Goal: Communication & Community: Answer question/provide support

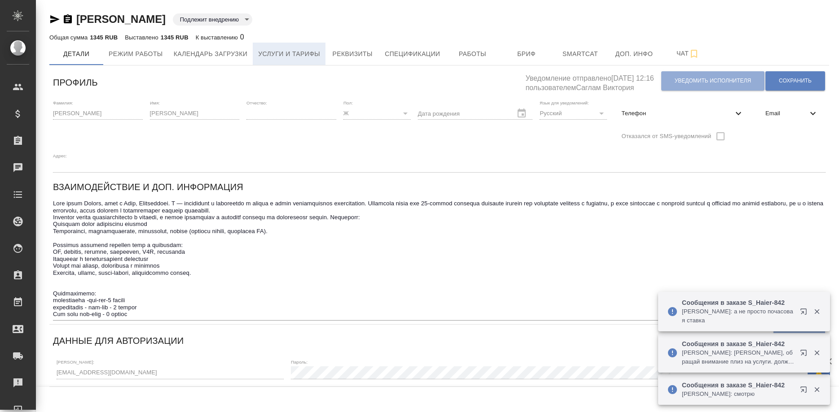
click at [270, 48] on span "Услуги и тарифы" at bounding box center [289, 53] width 62 height 11
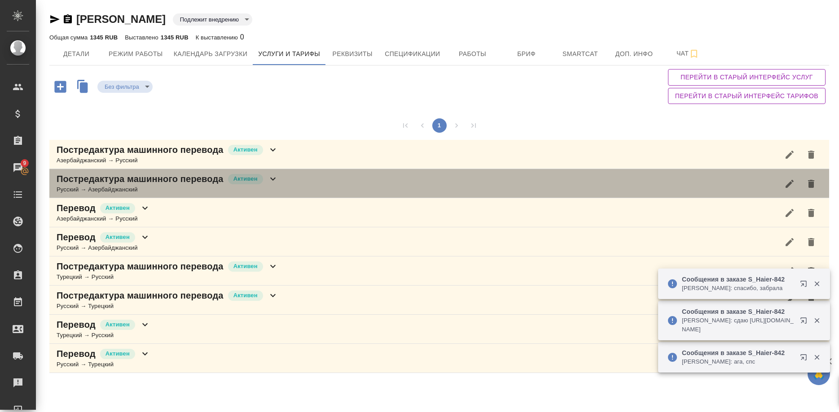
click at [162, 183] on p "Постредактура машинного перевода" at bounding box center [140, 179] width 167 height 13
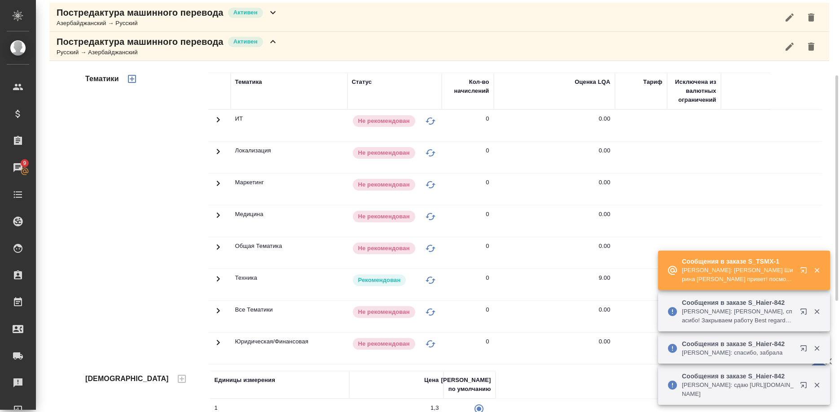
scroll to position [275, 0]
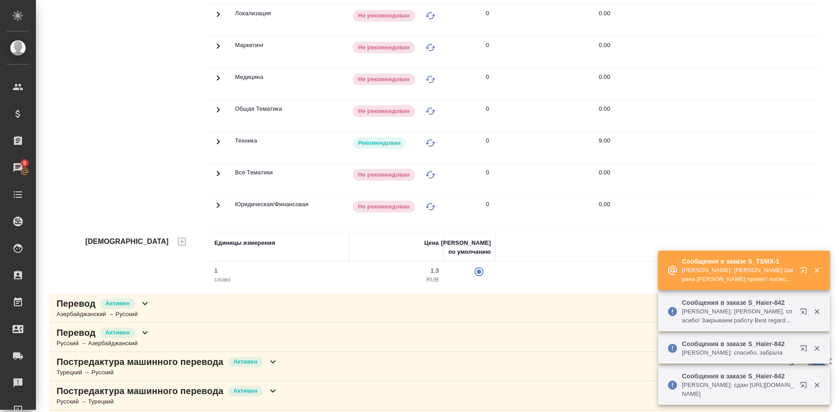
click at [797, 270] on button "button" at bounding box center [805, 273] width 22 height 22
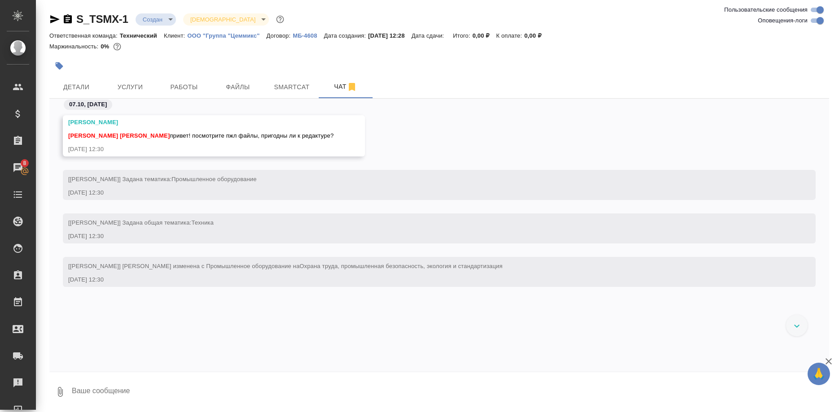
click at [622, 144] on div "[PERSON_NAME] [PERSON_NAME] Ширина [PERSON_NAME] привет! посмотрите пжл файлы, …" at bounding box center [439, 142] width 780 height 55
click at [219, 391] on textarea at bounding box center [450, 392] width 758 height 31
type textarea "п"
type textarea "Привет, увидела"
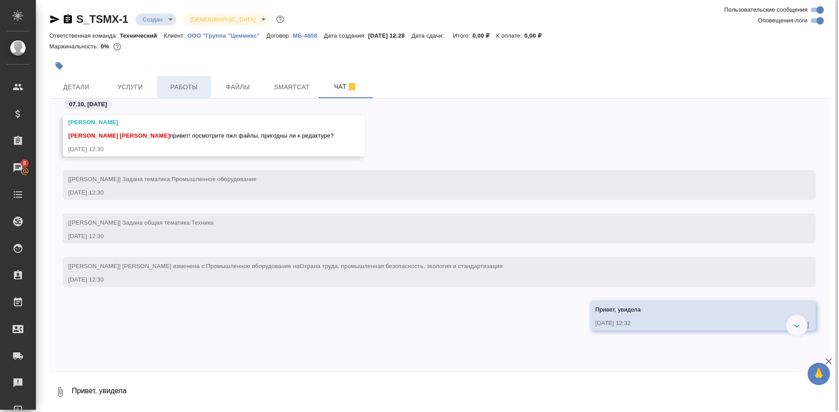
click at [181, 90] on span "Работы" at bounding box center [183, 87] width 43 height 11
click at [78, 90] on span "Детали" at bounding box center [76, 87] width 43 height 11
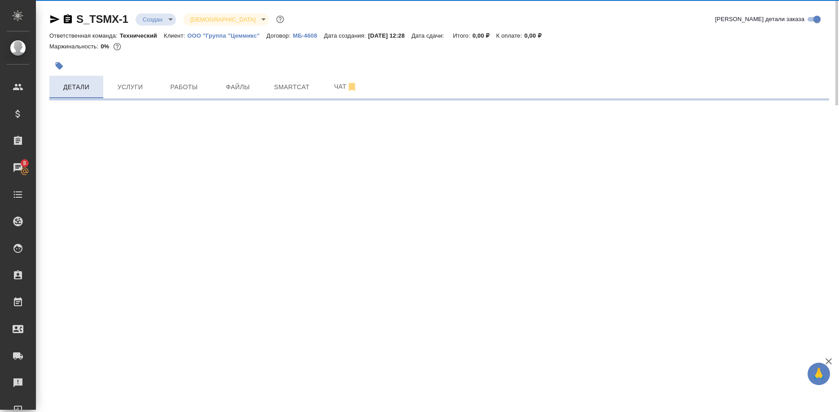
select select "RU"
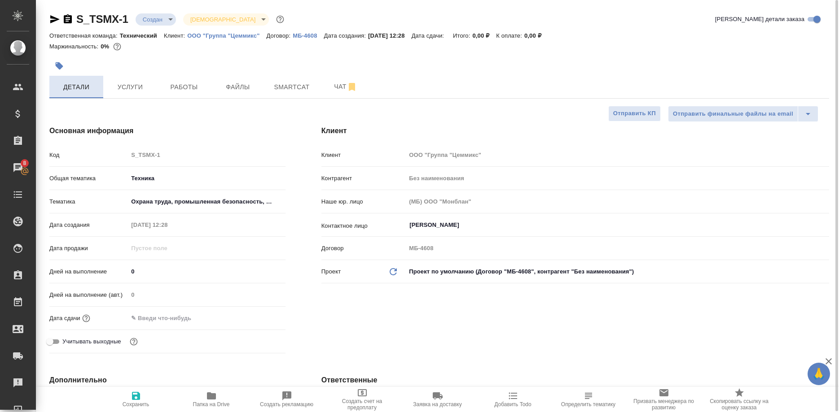
type textarea "x"
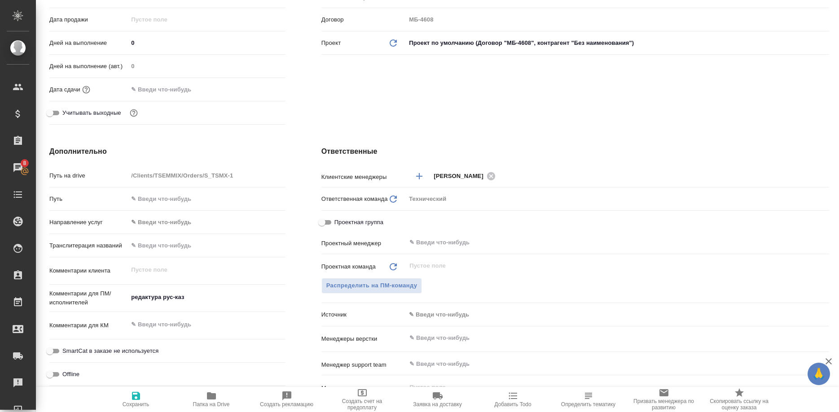
scroll to position [458, 0]
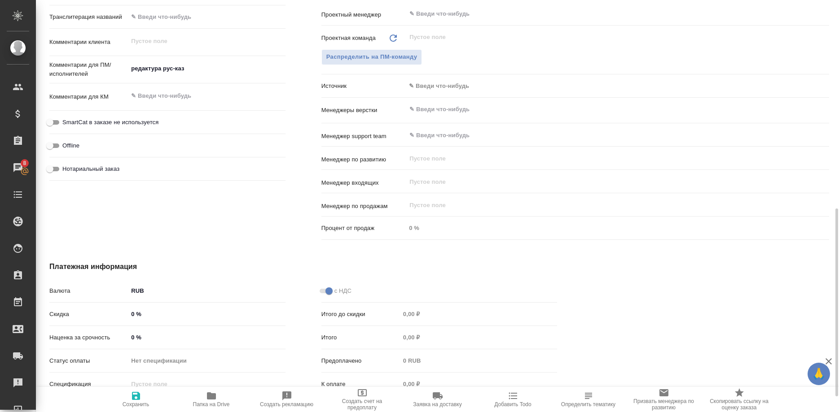
click at [208, 401] on icon "button" at bounding box center [211, 396] width 11 height 11
type textarea "x"
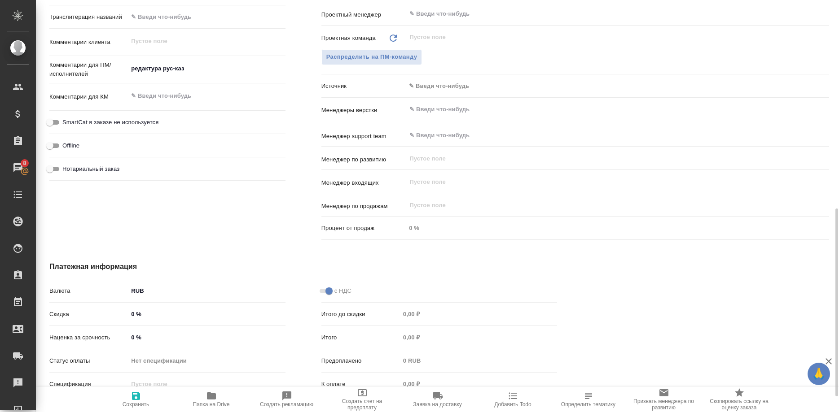
type textarea "x"
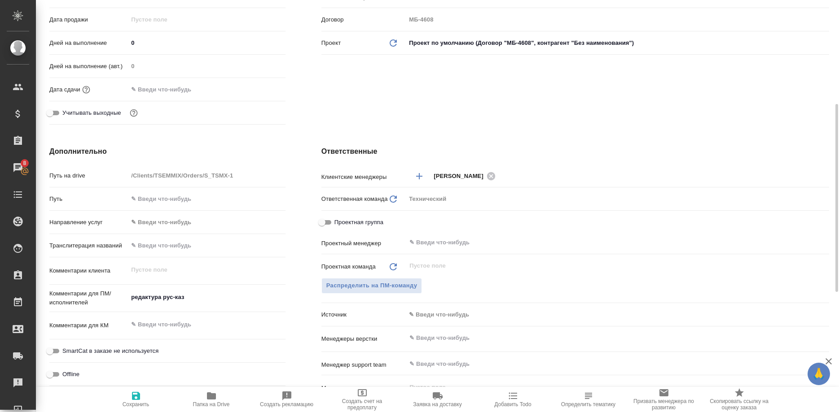
scroll to position [0, 0]
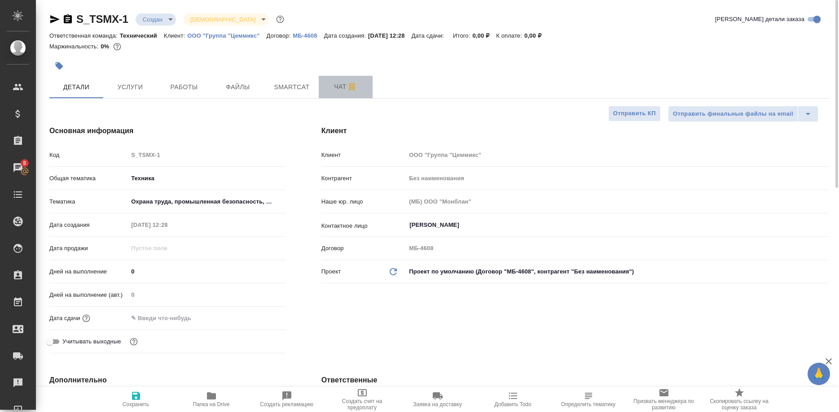
click at [328, 88] on span "Чат" at bounding box center [345, 86] width 43 height 11
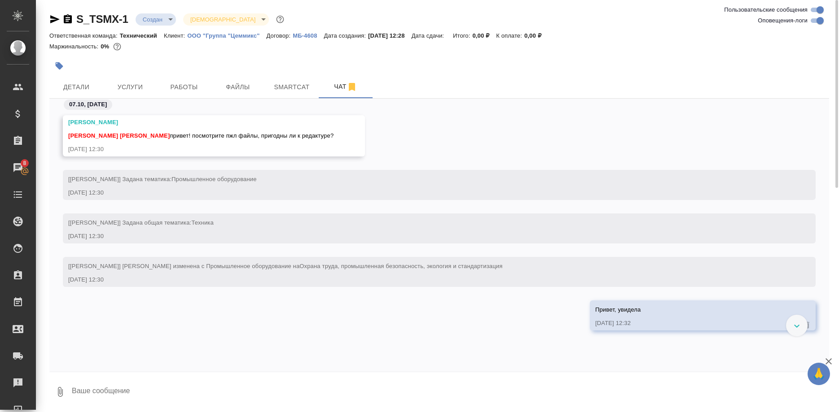
click at [278, 396] on textarea at bounding box center [450, 392] width 758 height 31
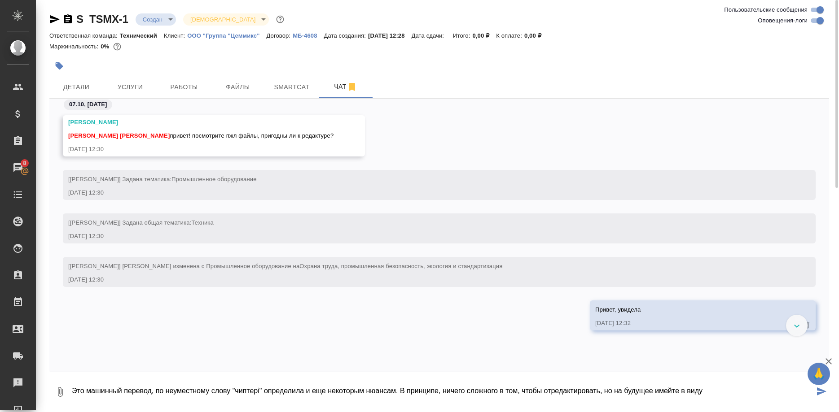
click at [259, 390] on textarea "Это машинный перевод, по неуместному слову "чиптері" определила и еще некоторым…" at bounding box center [442, 392] width 743 height 31
type textarea "Это машинный перевод, по неуместному слову "чиптері" (мраморная крошка) определ…"
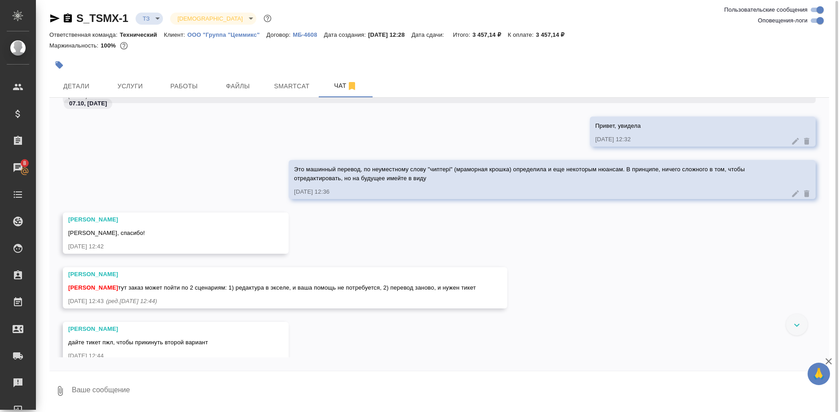
scroll to position [246, 0]
